Goal: Task Accomplishment & Management: Complete application form

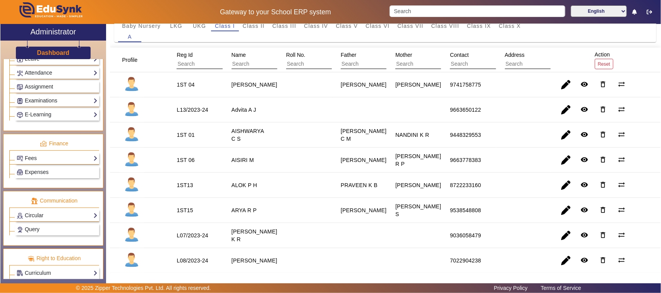
scroll to position [339, 0]
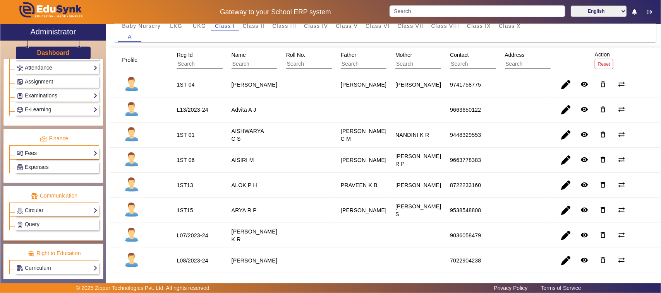
click at [45, 158] on link "Fees" at bounding box center [57, 153] width 81 height 9
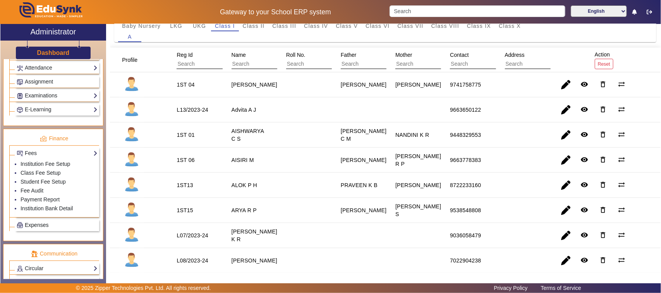
click at [45, 230] on link "Expenses" at bounding box center [57, 225] width 81 height 9
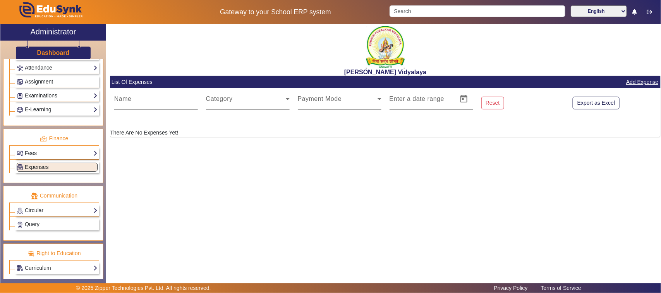
click at [37, 170] on span "Expenses" at bounding box center [37, 167] width 24 height 6
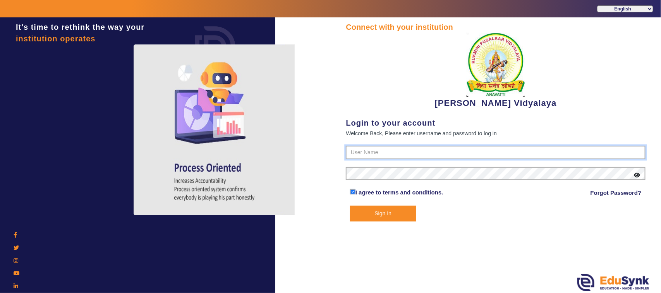
type input "1236547891"
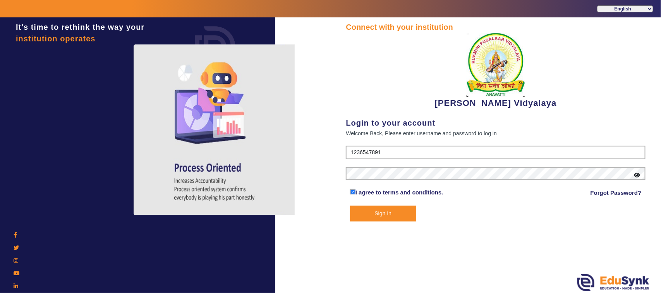
click at [373, 213] on button "Sign In" at bounding box center [383, 214] width 66 height 16
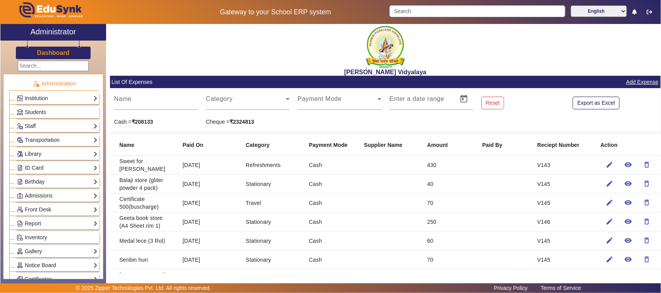
click at [638, 84] on link "Add Expense" at bounding box center [642, 82] width 34 height 10
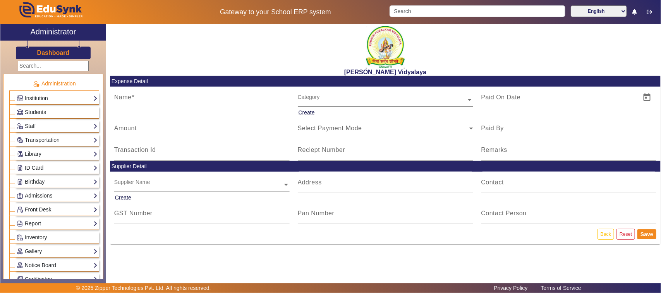
click at [152, 106] on div "Name" at bounding box center [201, 98] width 175 height 22
type input "drumstick 1"
click at [130, 132] on mat-label "Amount" at bounding box center [125, 128] width 22 height 7
click at [130, 132] on input "Amount" at bounding box center [201, 131] width 175 height 9
type input "280"
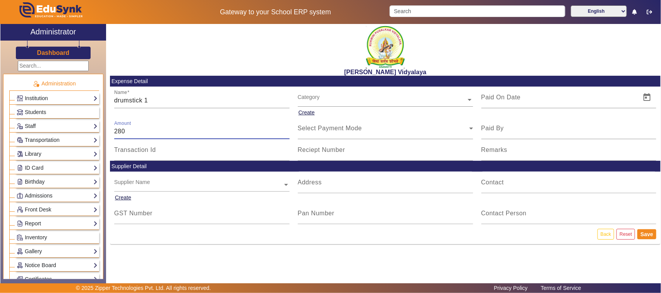
click at [319, 99] on input "text" at bounding box center [385, 100] width 175 height 8
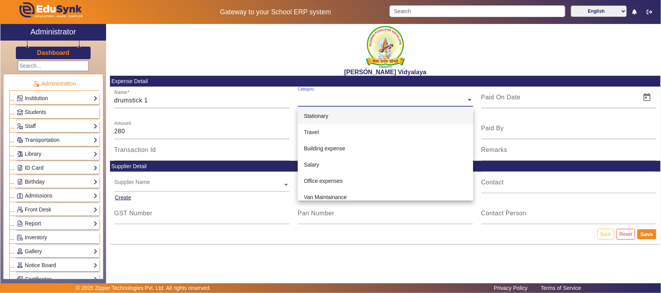
click at [318, 117] on span "Stationary" at bounding box center [316, 116] width 24 height 6
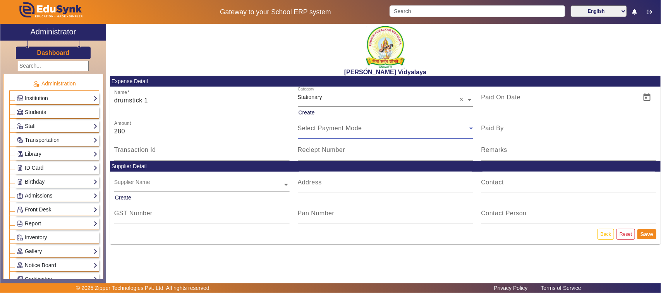
click at [316, 132] on span "Select Payment Mode" at bounding box center [330, 128] width 64 height 7
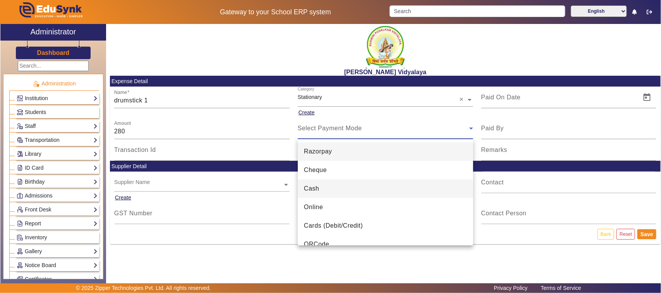
click at [312, 189] on span "Cash" at bounding box center [311, 188] width 15 height 9
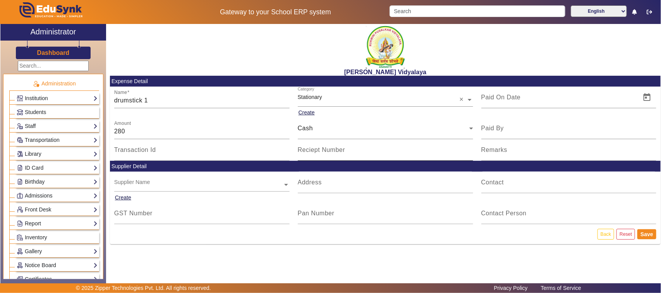
click at [312, 150] on mat-label "Reciept Number" at bounding box center [322, 150] width 48 height 7
click at [312, 150] on input "Reciept Number" at bounding box center [385, 153] width 175 height 9
type input "b"
type input "B18"
click at [650, 98] on span "Open calendar" at bounding box center [647, 97] width 19 height 19
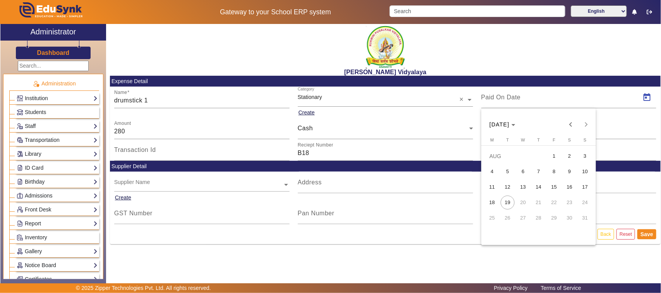
click at [541, 186] on span "14" at bounding box center [539, 187] width 14 height 14
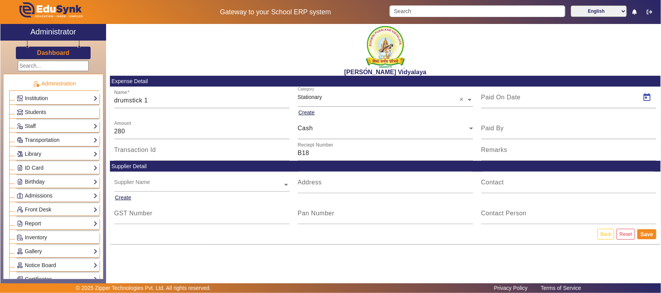
type input "[DATE]"
click at [159, 99] on input "drumstick 1" at bounding box center [201, 100] width 175 height 9
type input "d"
type input "n"
type input "[PERSON_NAME] (drumstick 1)"
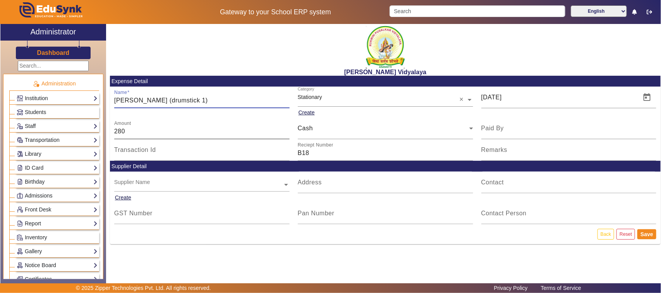
click at [136, 130] on input "280" at bounding box center [201, 131] width 175 height 9
click at [647, 235] on button "Save" at bounding box center [646, 235] width 19 height 10
